Goal: Task Accomplishment & Management: Complete application form

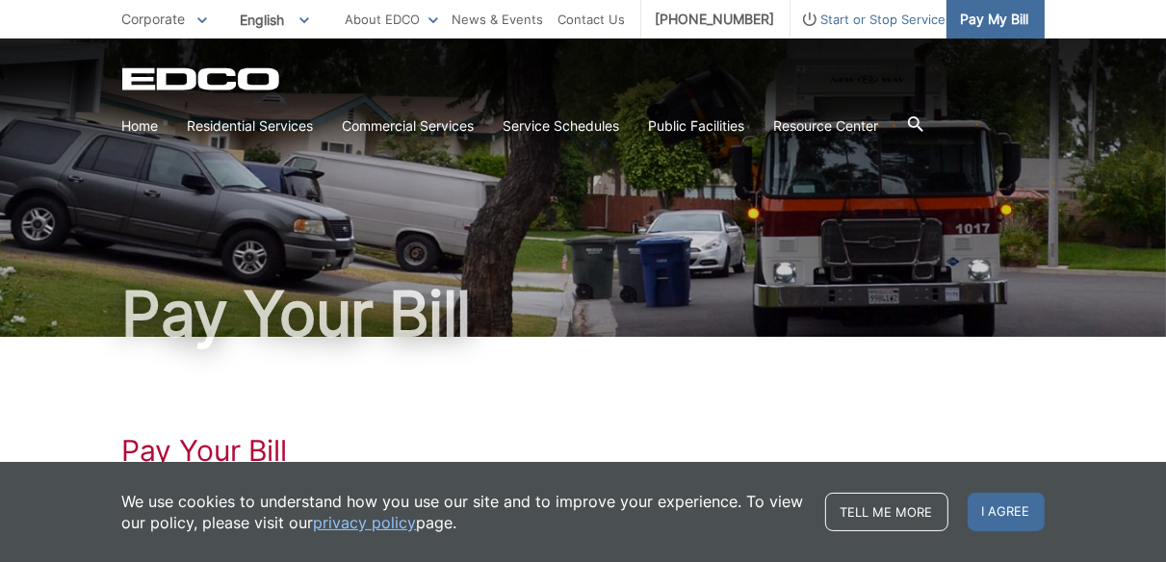
click at [1016, 21] on span "Pay My Bill" at bounding box center [995, 19] width 68 height 21
click at [866, 22] on span "Start or Stop Service" at bounding box center [868, 19] width 156 height 21
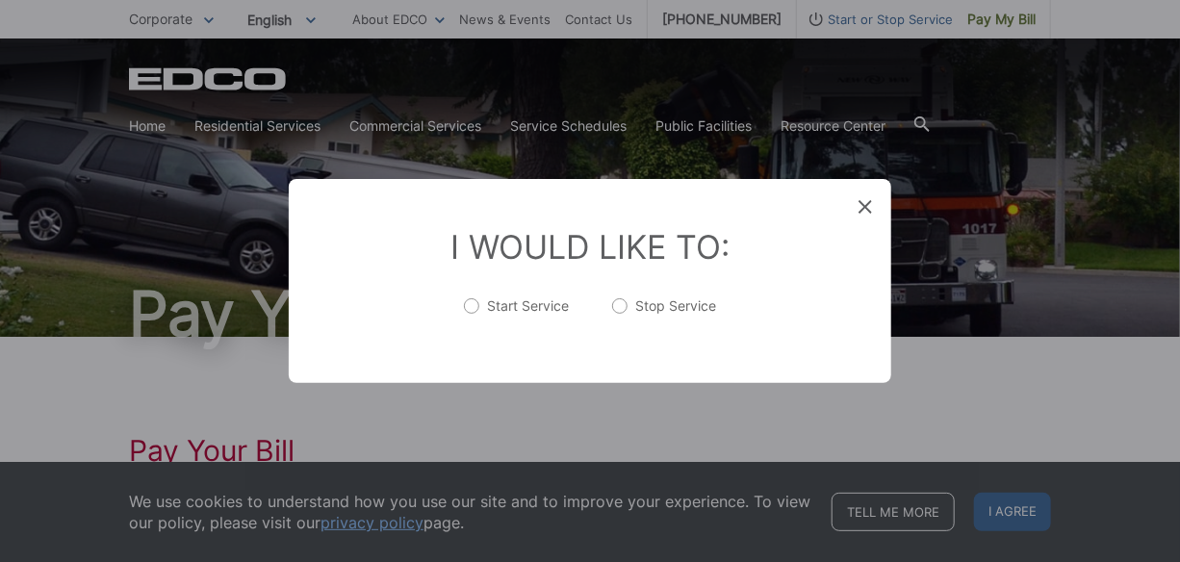
click at [479, 304] on label "Start Service" at bounding box center [517, 315] width 106 height 39
radio input "true"
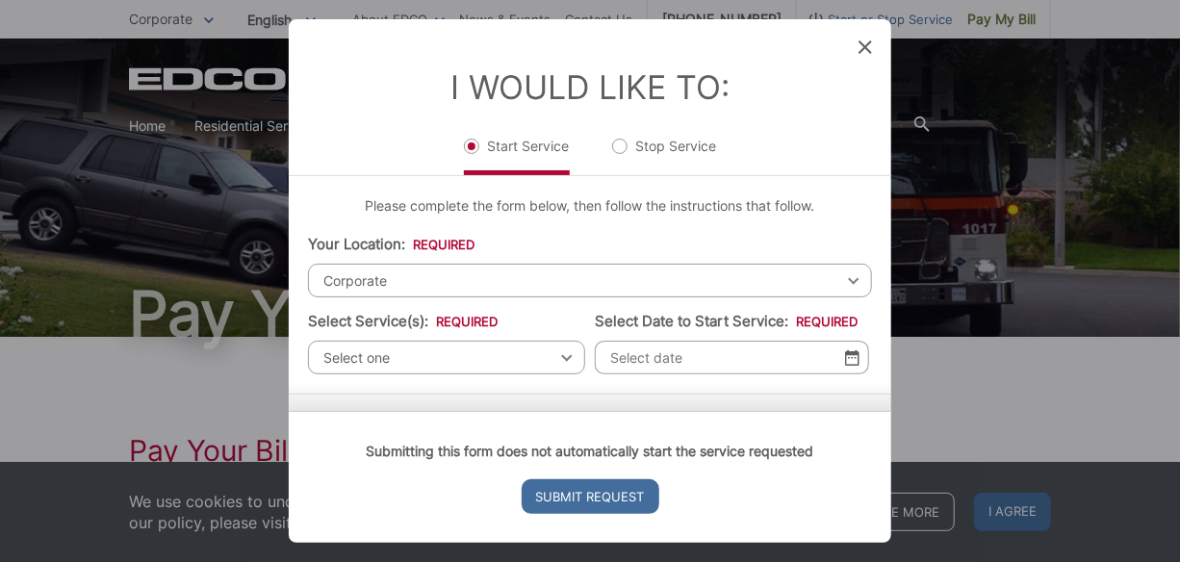
click at [862, 45] on icon at bounding box center [865, 46] width 13 height 13
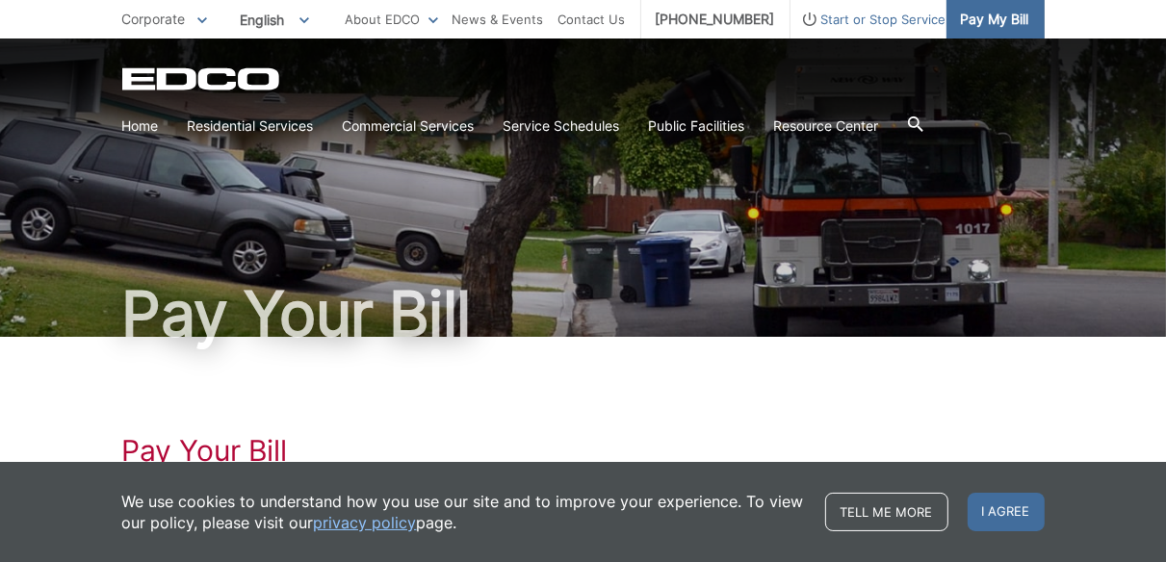
click at [988, 21] on span "Pay My Bill" at bounding box center [995, 19] width 68 height 21
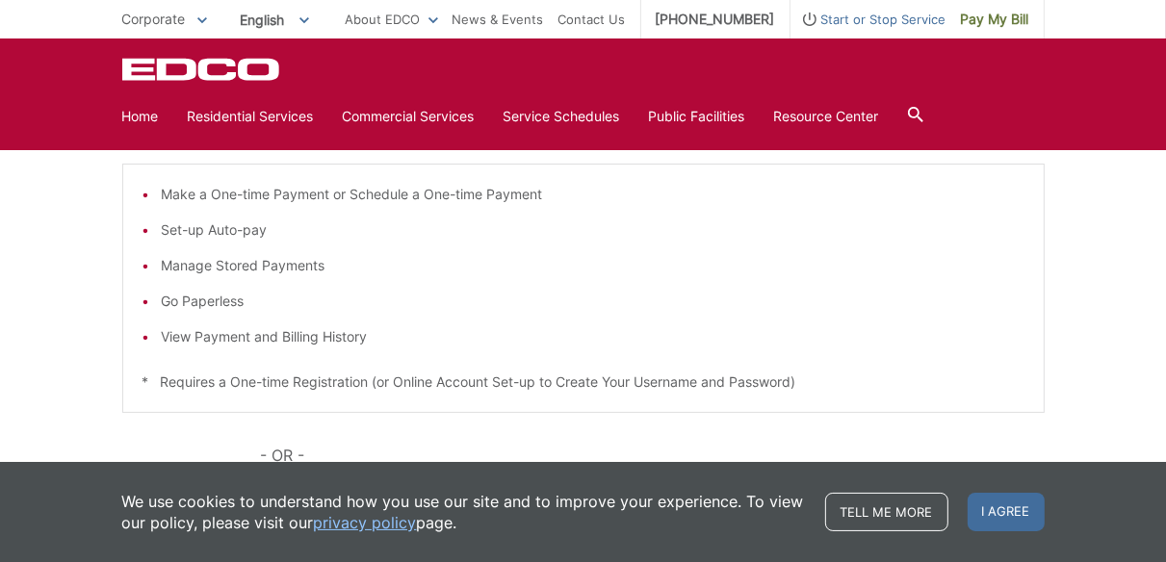
scroll to position [263, 0]
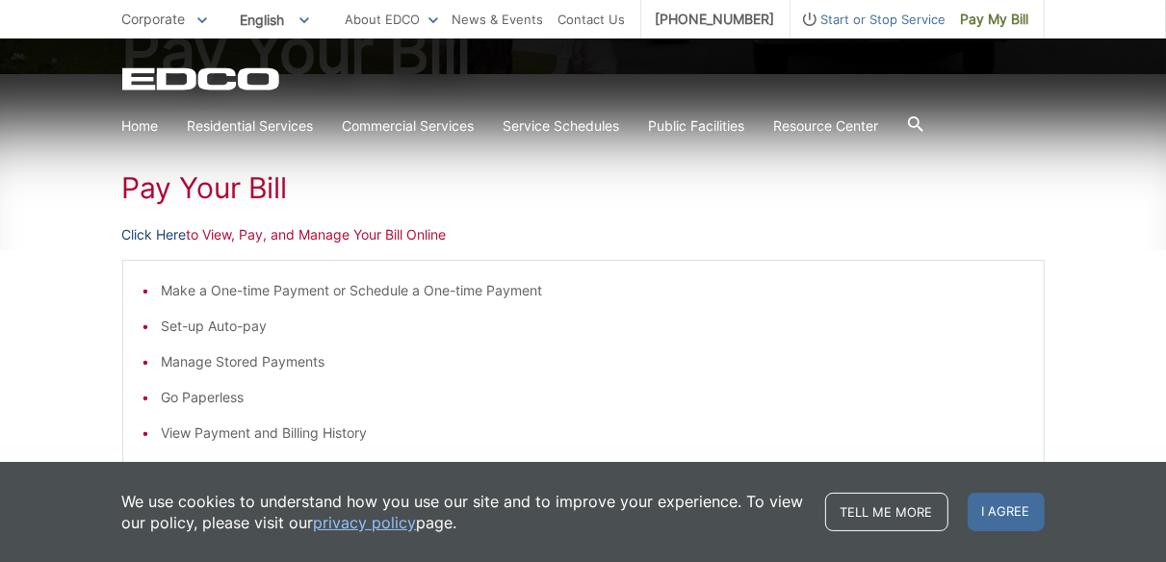
click at [181, 243] on link "Click Here" at bounding box center [154, 234] width 64 height 21
